Goal: Check status: Check status

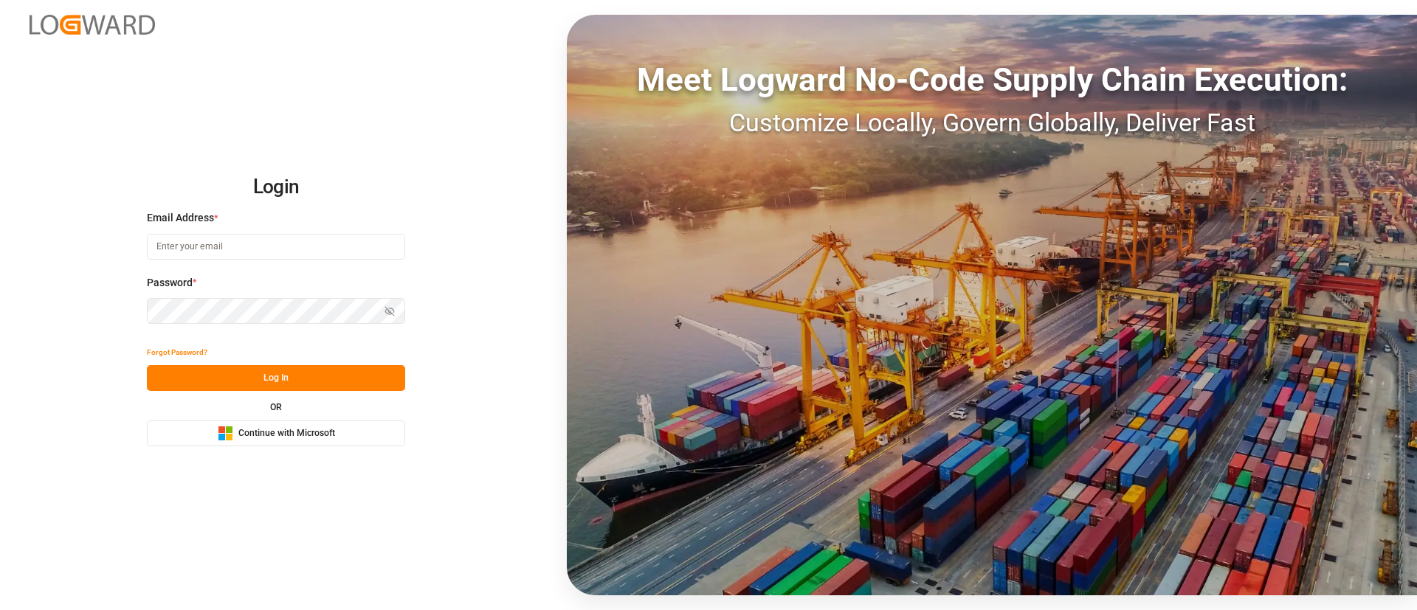
click at [255, 430] on span "Continue with Microsoft" at bounding box center [286, 433] width 97 height 13
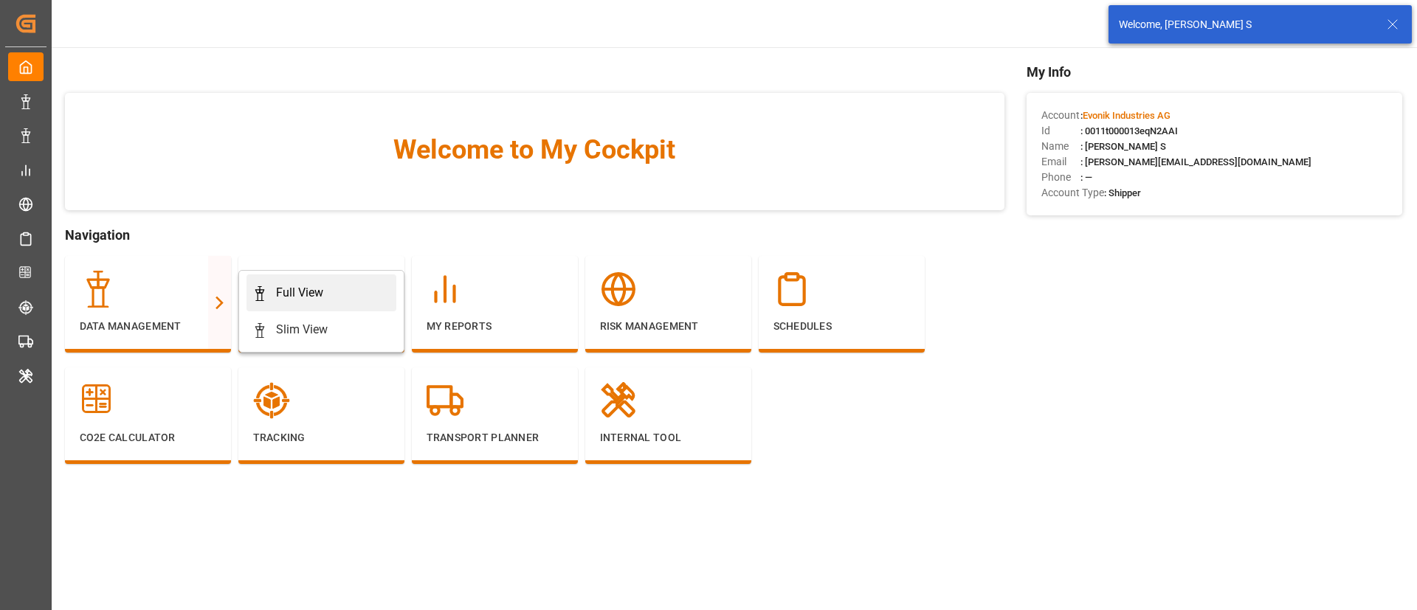
click at [250, 292] on link "Full View" at bounding box center [322, 293] width 150 height 37
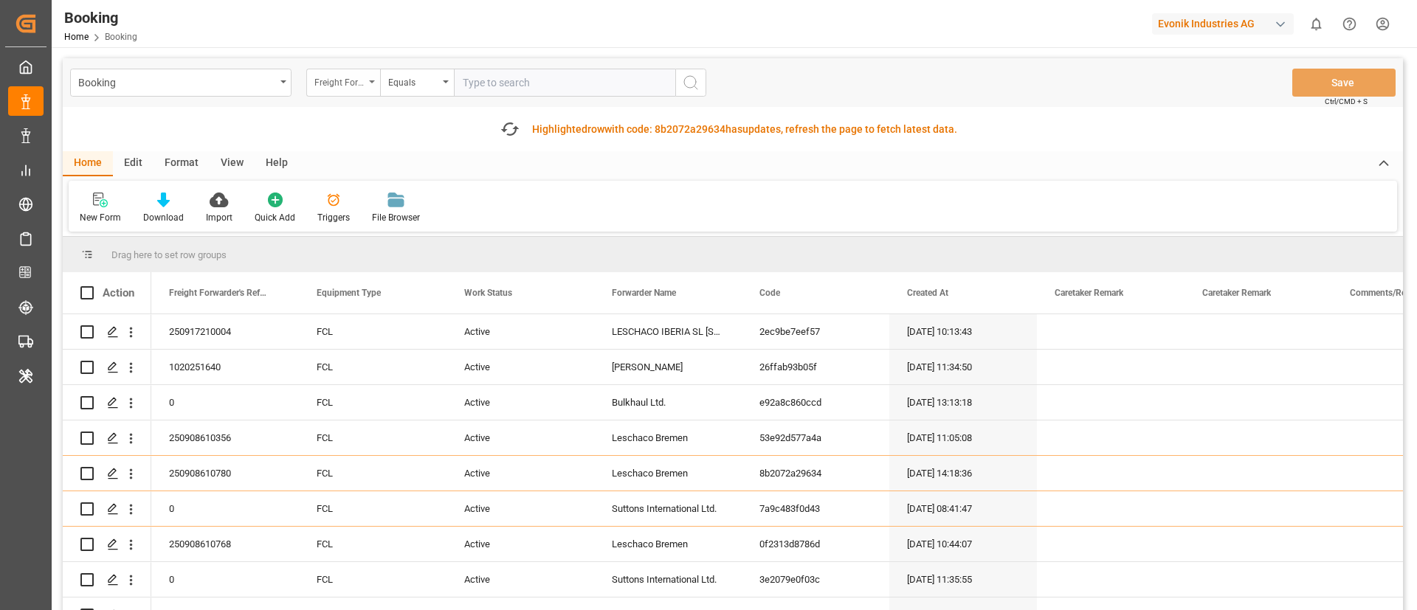
click at [328, 85] on div "Freight Forwarder's Reference No." at bounding box center [339, 80] width 50 height 17
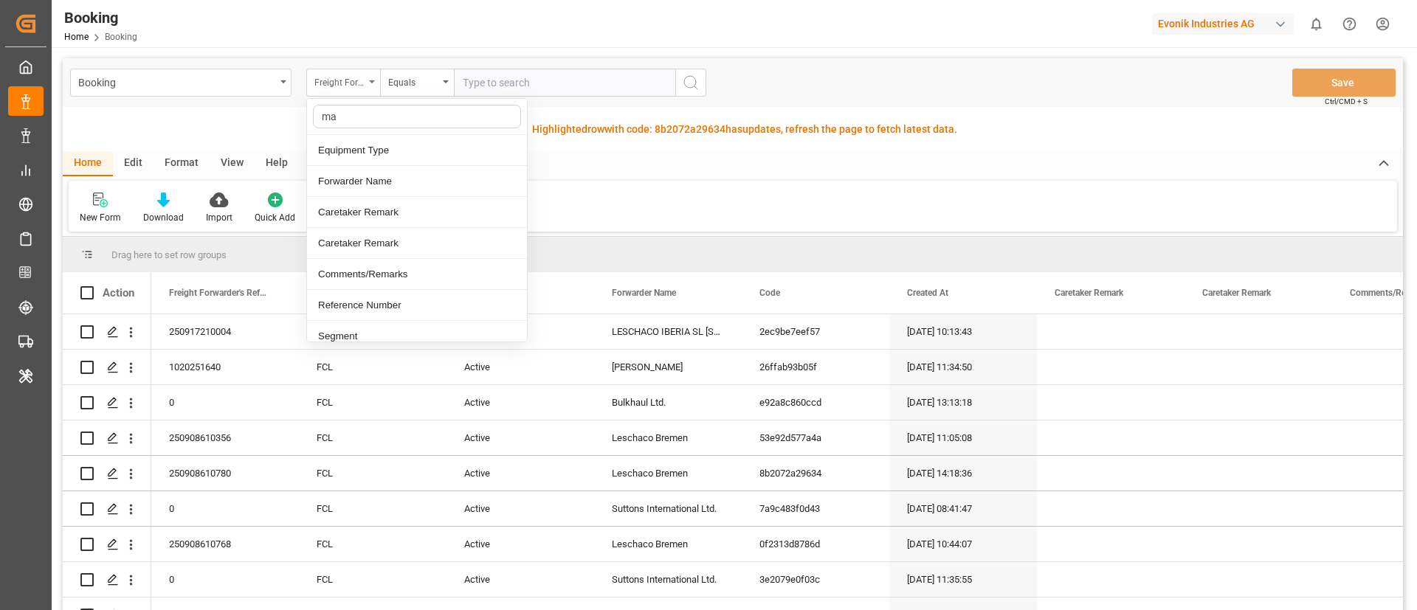
type input "mai"
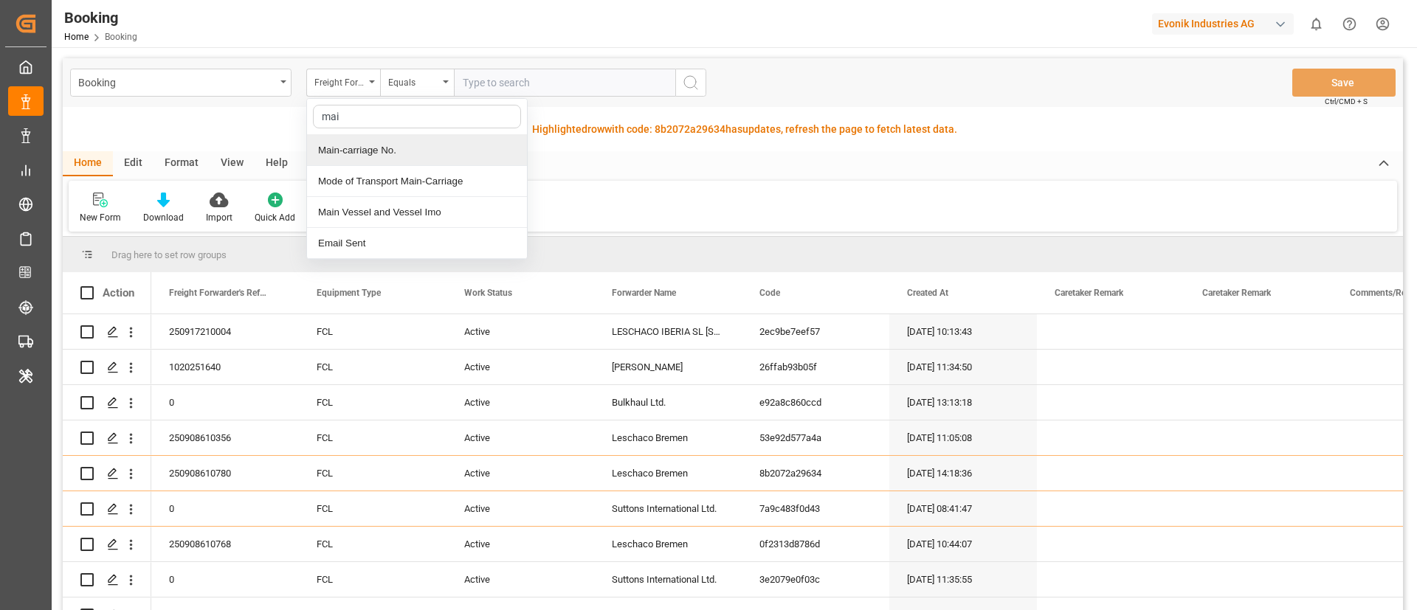
click at [395, 160] on div "Main-carriage No." at bounding box center [417, 150] width 220 height 31
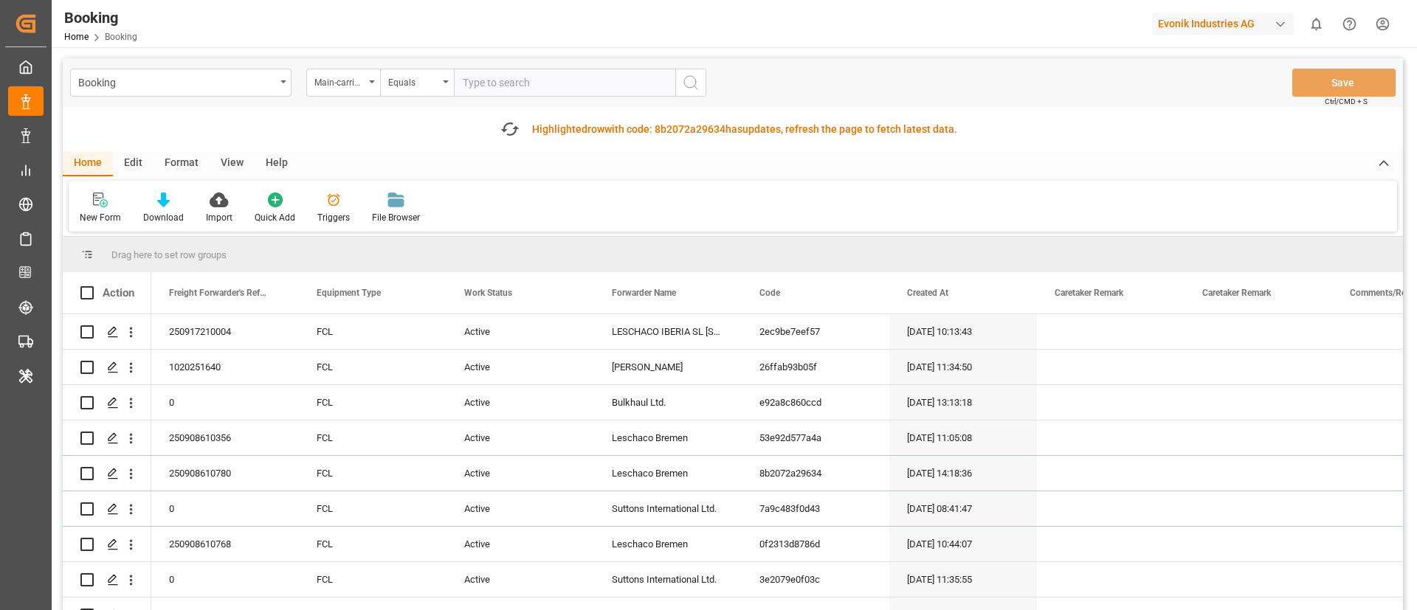
click at [491, 73] on input "text" at bounding box center [564, 83] width 221 height 28
paste input "7001255176"
type input "7001255176"
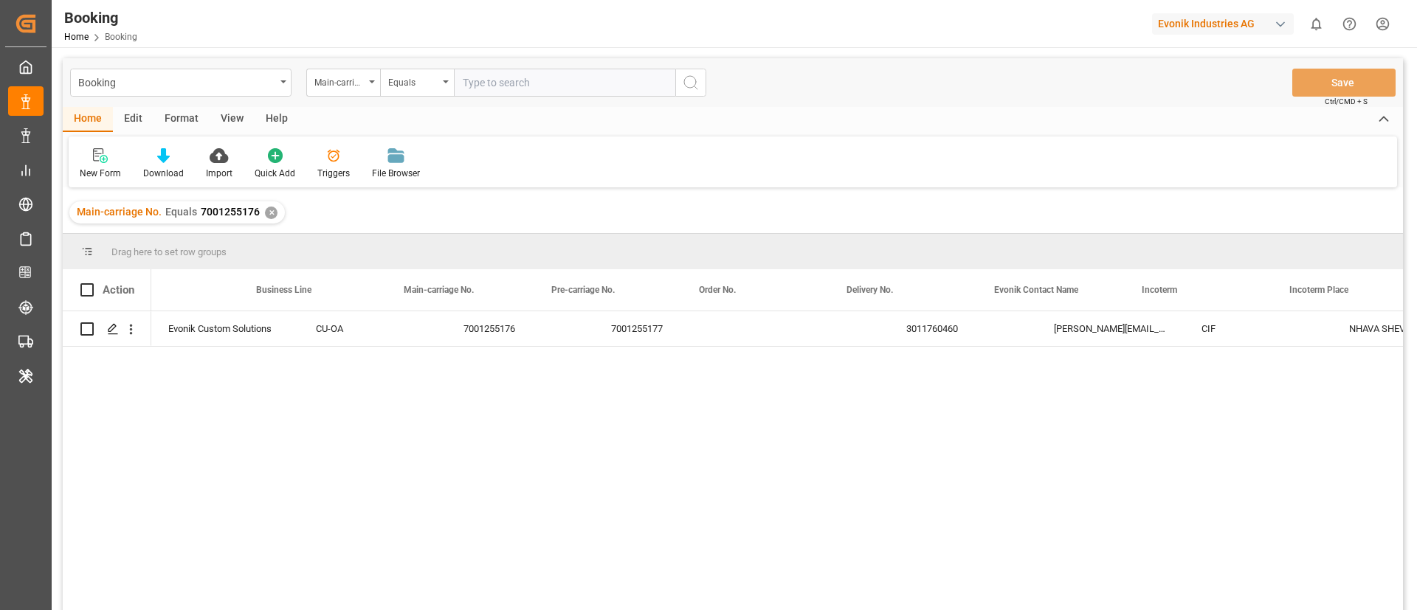
scroll to position [0, 1962]
